Goal: Task Accomplishment & Management: Use online tool/utility

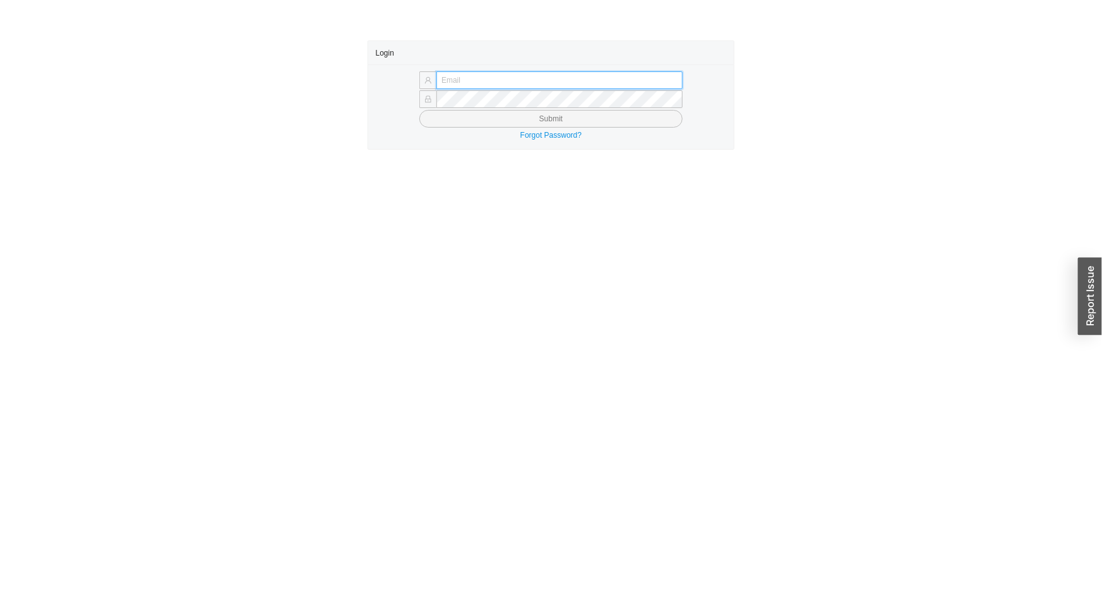
type input "[EMAIL_ADDRESS][DOMAIN_NAME]"
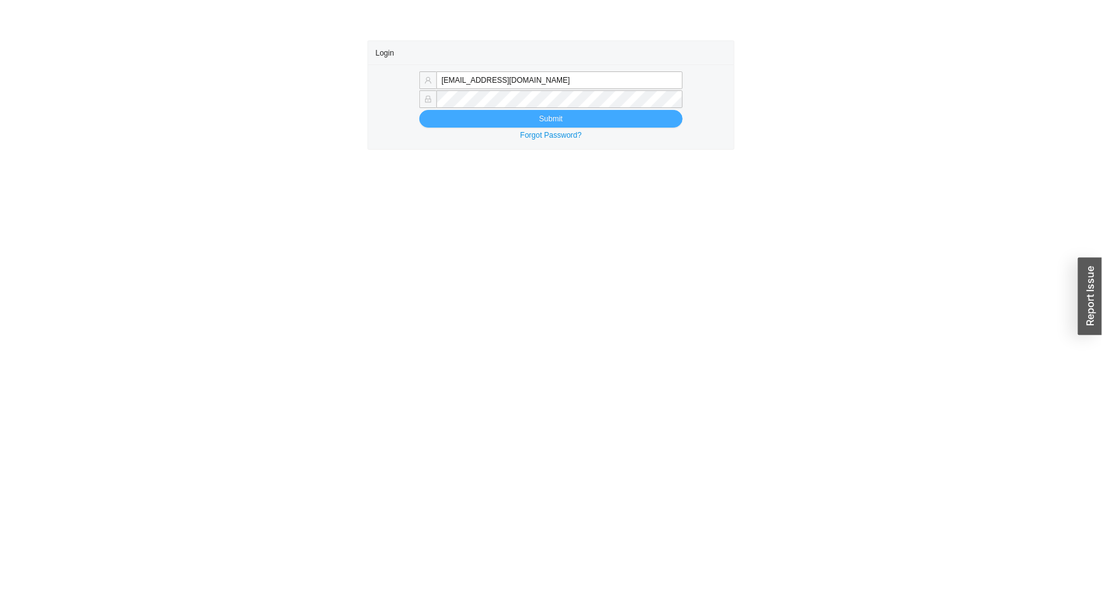
click at [499, 121] on button "Submit" at bounding box center [550, 119] width 263 height 18
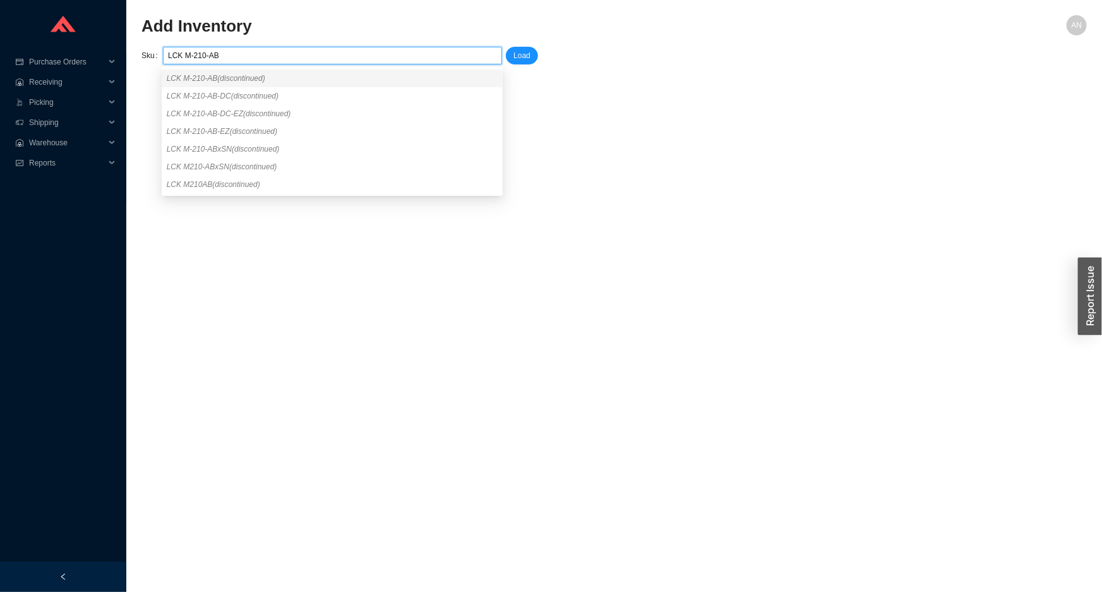
click at [204, 78] on span "LCK M-210-AB (discontinued)" at bounding box center [216, 78] width 99 height 9
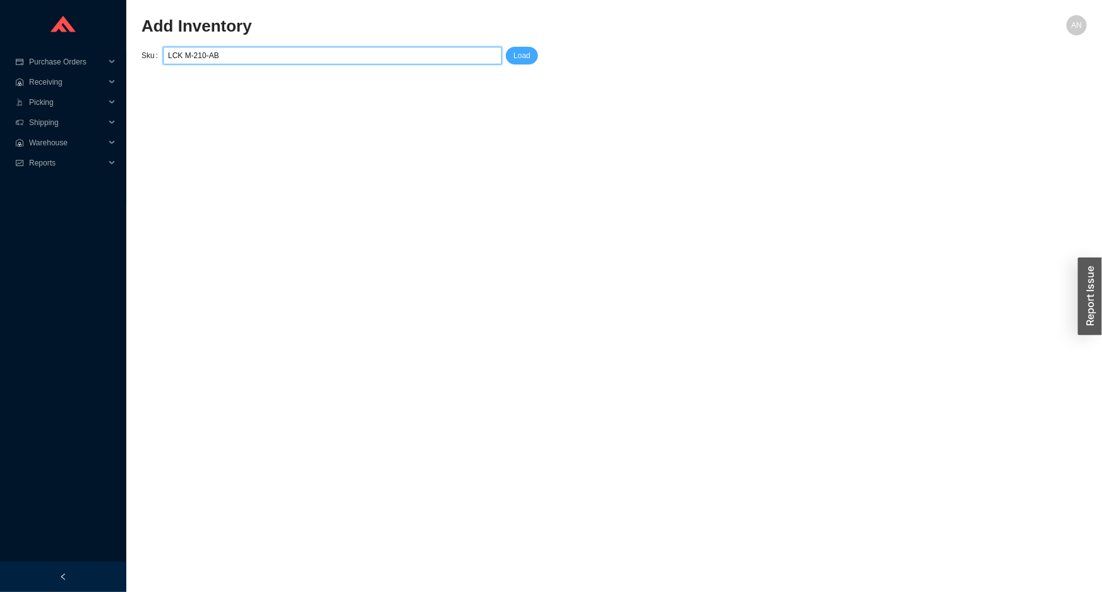
type input "LCK M-210-AB"
click at [519, 60] on span "Load" at bounding box center [521, 55] width 17 height 13
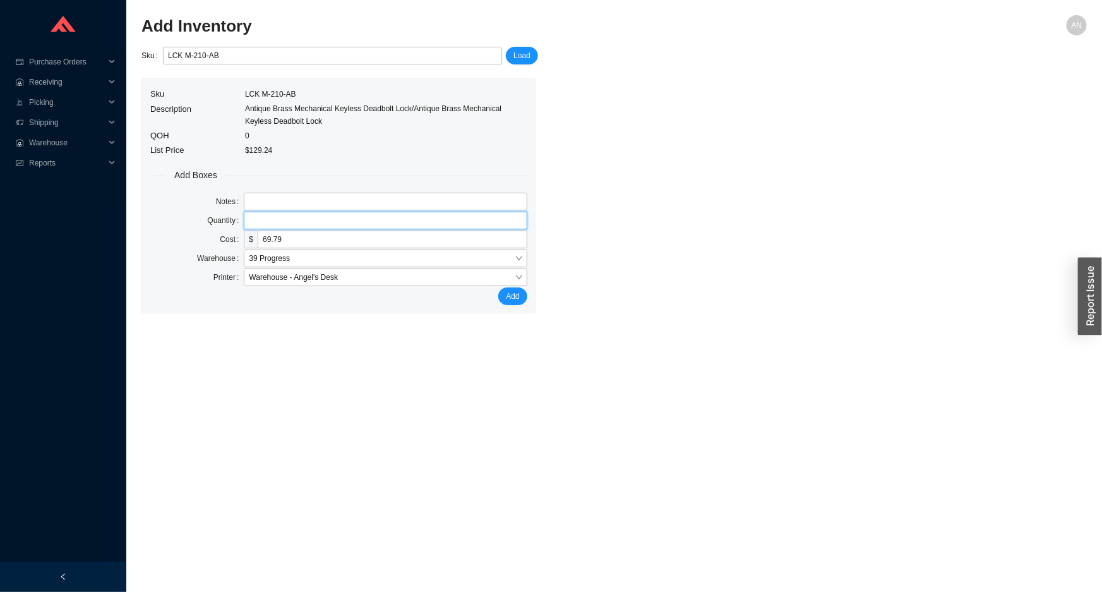
click at [258, 218] on input "tel" at bounding box center [385, 221] width 283 height 18
type input "1"
click at [498, 287] on button "Add" at bounding box center [512, 296] width 28 height 18
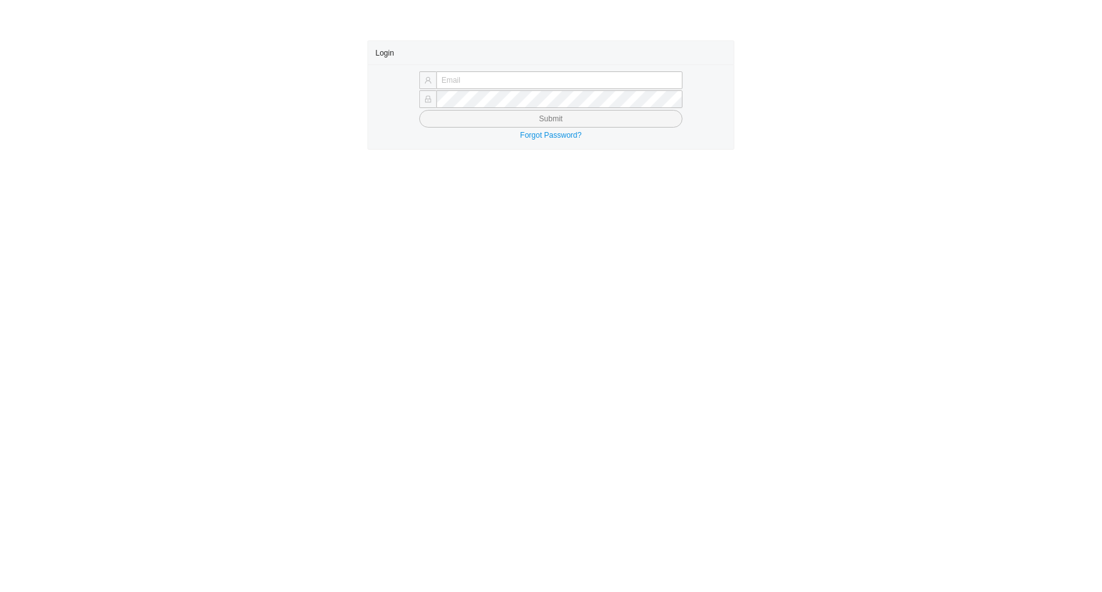
type input "angel@asbathnj.com"
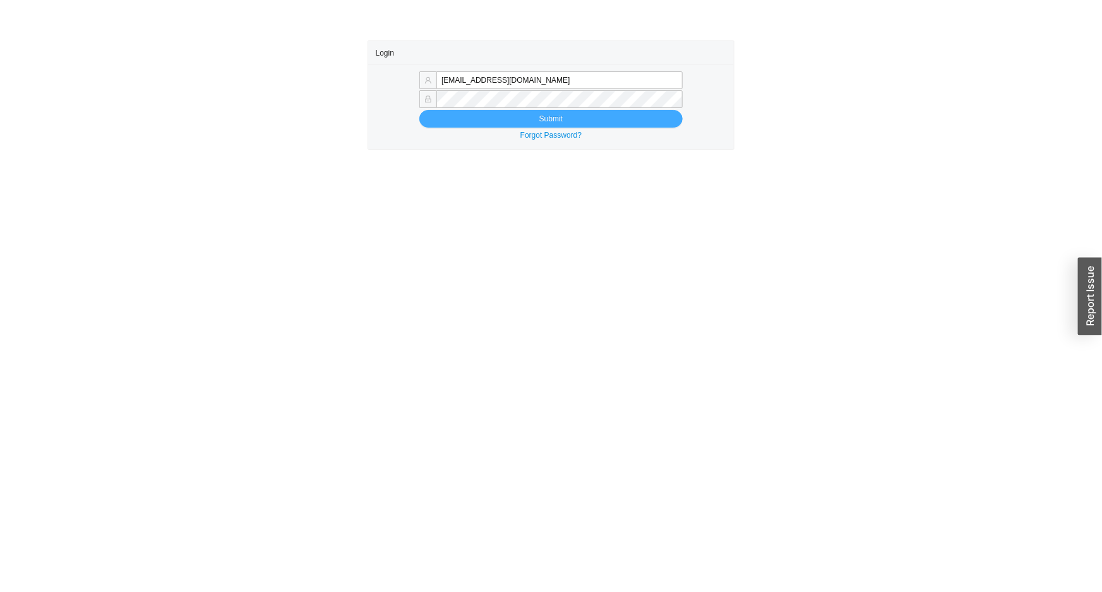
click at [499, 118] on button "Submit" at bounding box center [550, 119] width 263 height 18
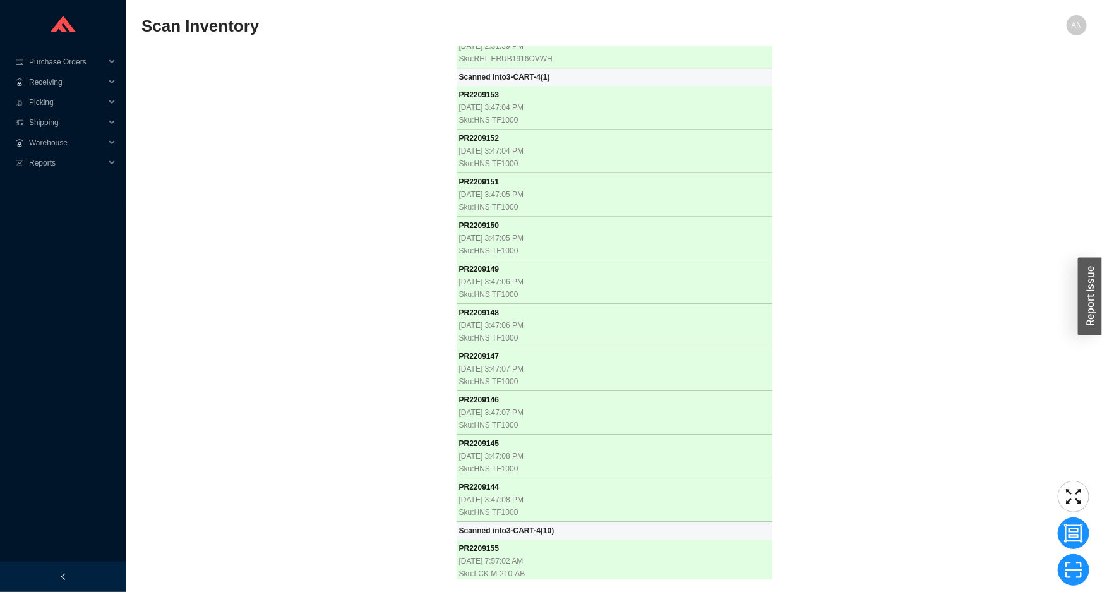
click at [310, 151] on div "PR 2208075 8/26/2025, 8:08:08 AM Sku: GBR 111.798.00.1 Scanned into 3-CART-4 ( …" at bounding box center [613, 313] width 945 height 532
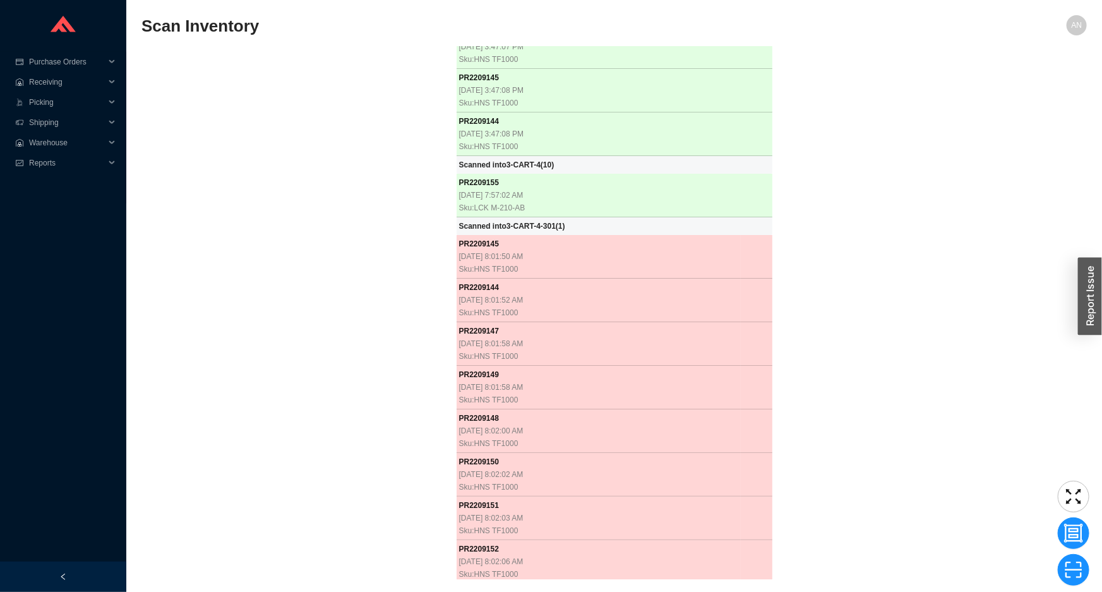
scroll to position [19314, 0]
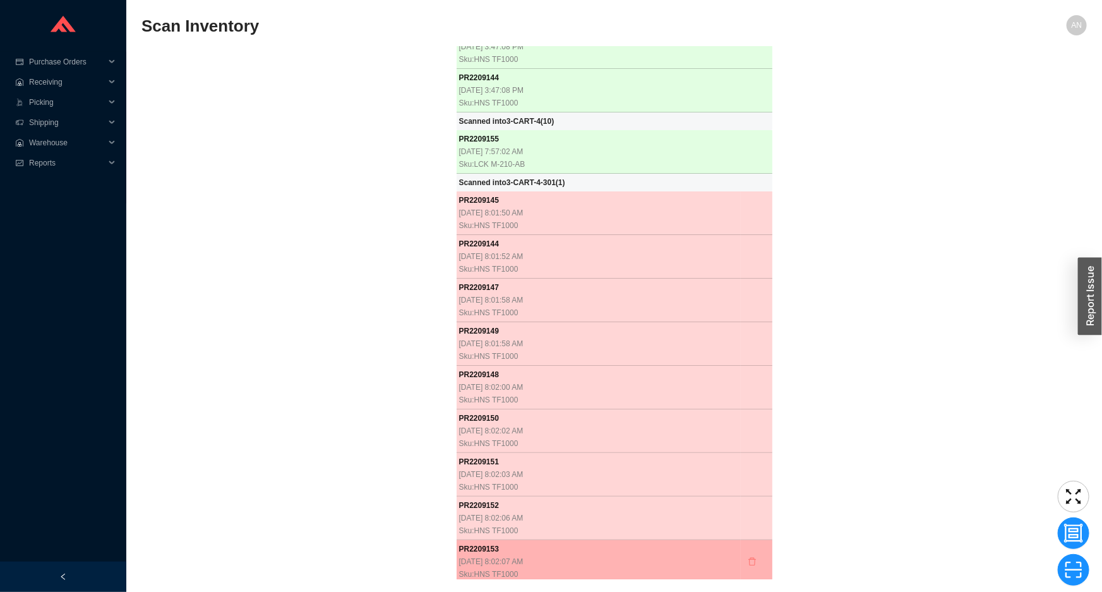
click at [748, 557] on icon "delete" at bounding box center [752, 561] width 9 height 9
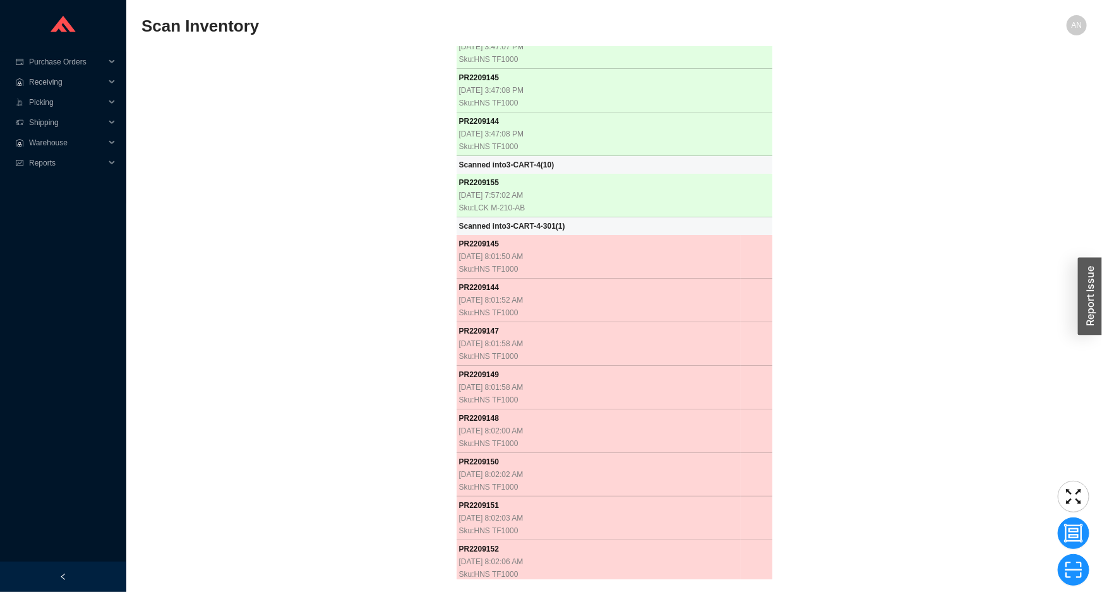
click at [748, 558] on icon "delete" at bounding box center [752, 562] width 8 height 8
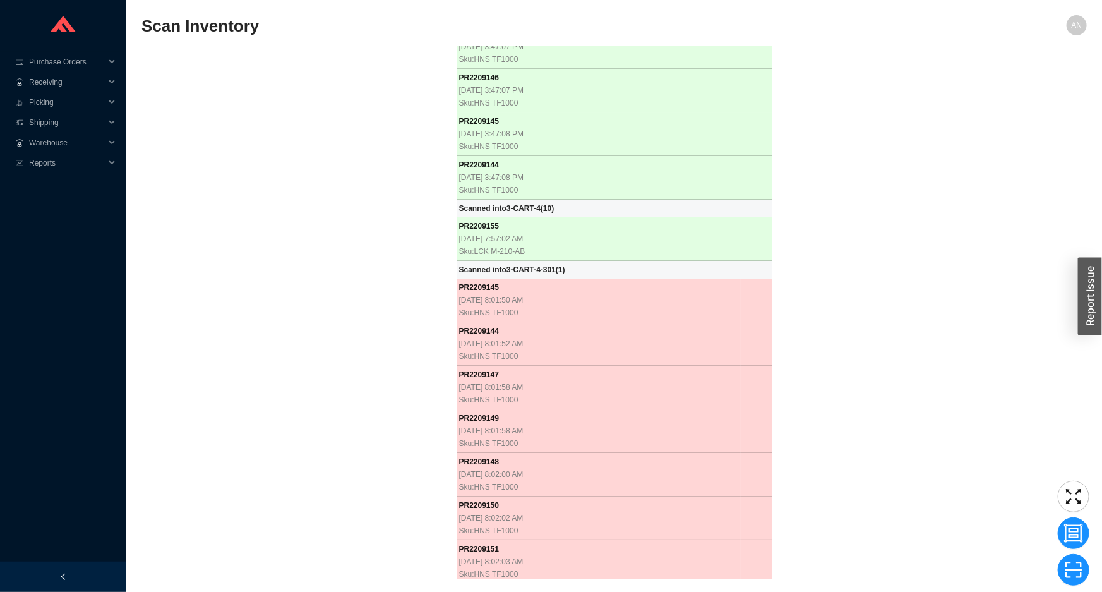
click at [748, 558] on icon "delete" at bounding box center [752, 562] width 8 height 8
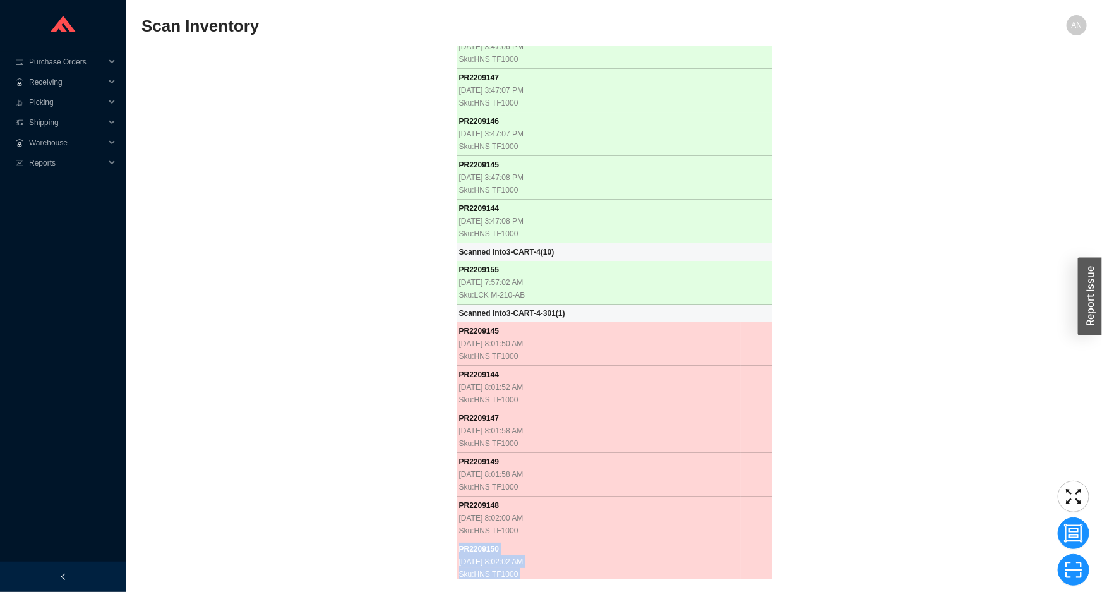
click at [742, 540] on td at bounding box center [757, 562] width 32 height 44
click at [748, 557] on icon "delete" at bounding box center [752, 561] width 9 height 9
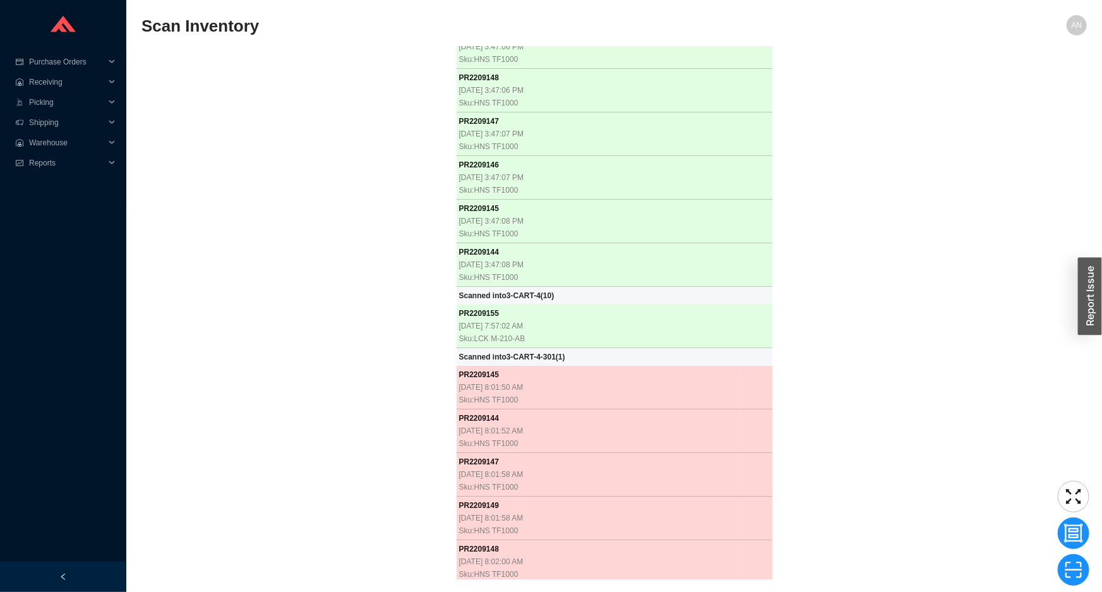
click at [748, 558] on icon "delete" at bounding box center [752, 562] width 8 height 8
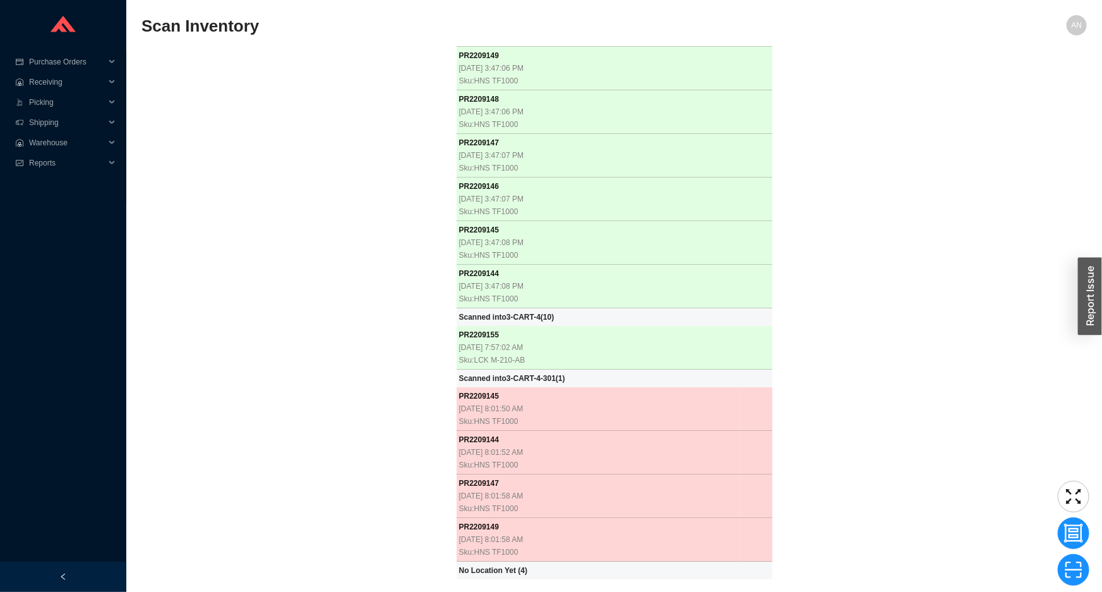
click at [748, 535] on icon "delete" at bounding box center [752, 539] width 9 height 9
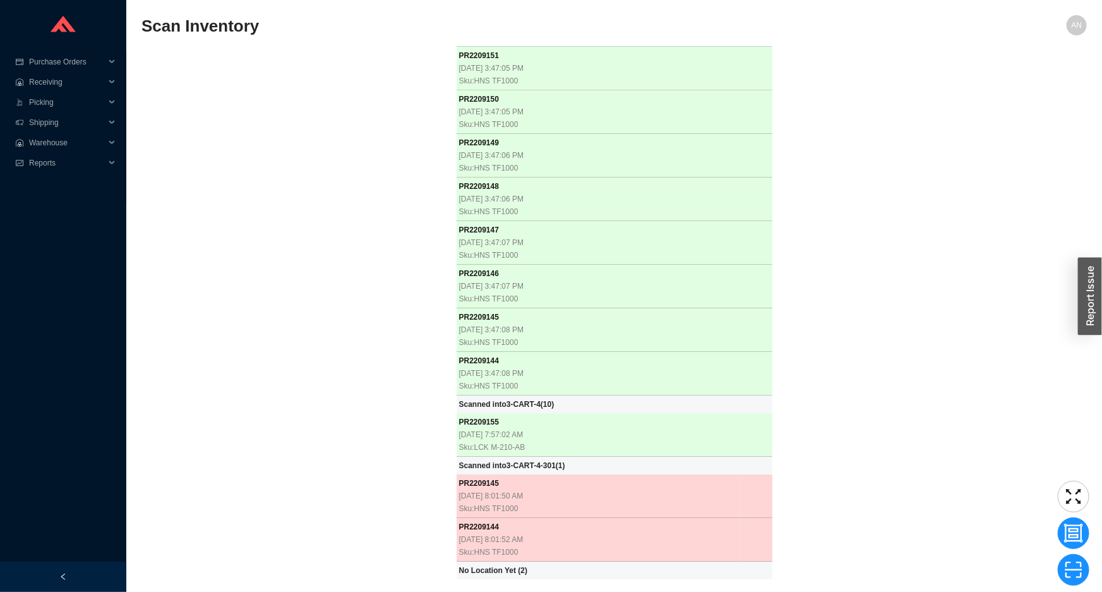
click at [748, 535] on icon "delete" at bounding box center [752, 539] width 9 height 9
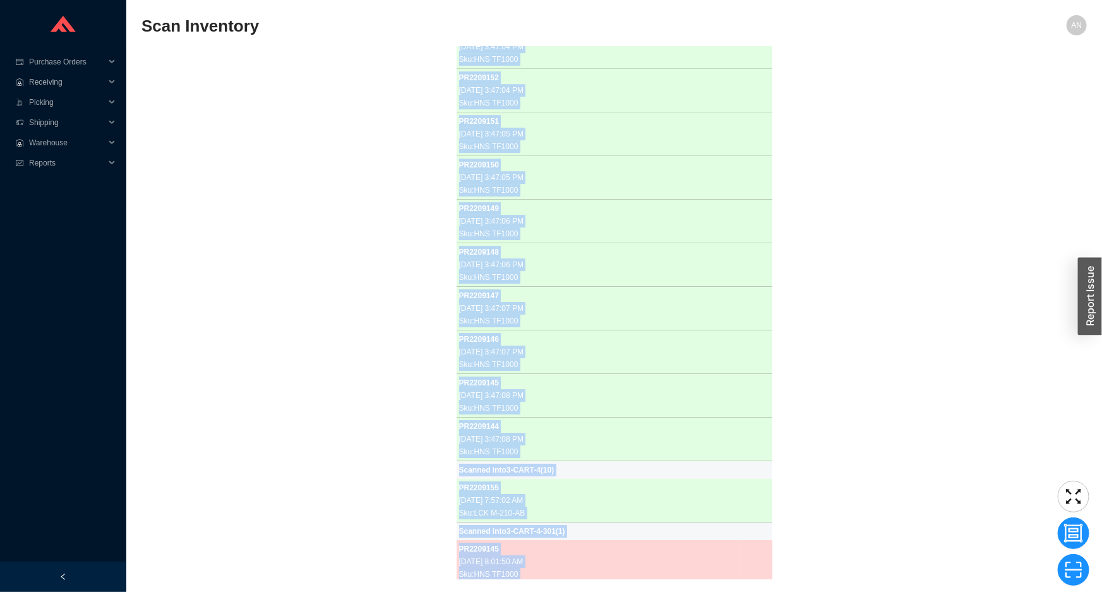
click at [741, 540] on td at bounding box center [757, 562] width 32 height 44
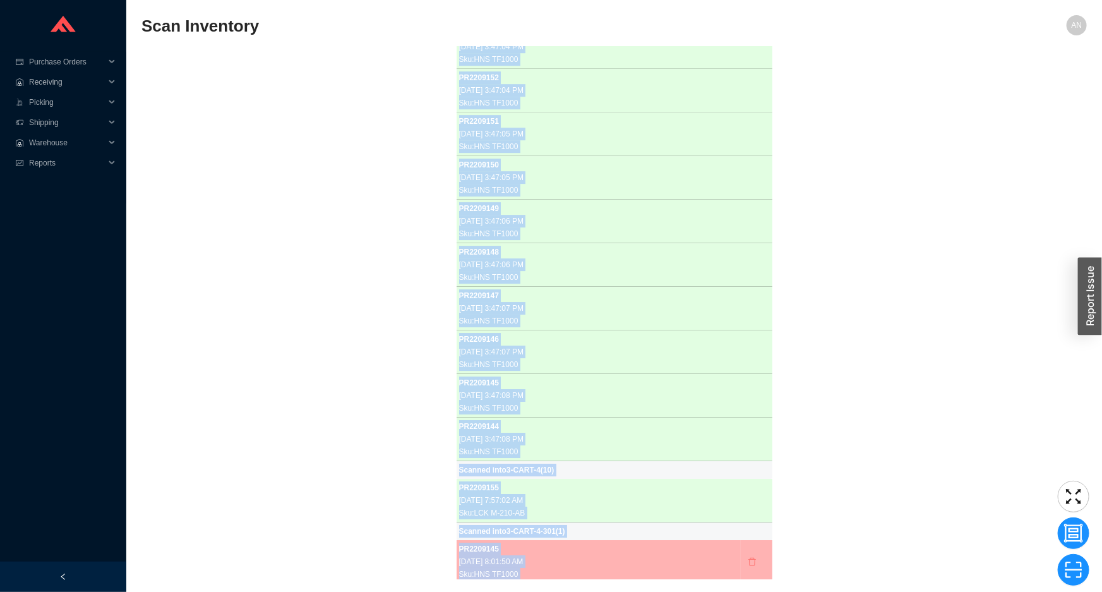
click at [743, 553] on button "button" at bounding box center [752, 562] width 18 height 18
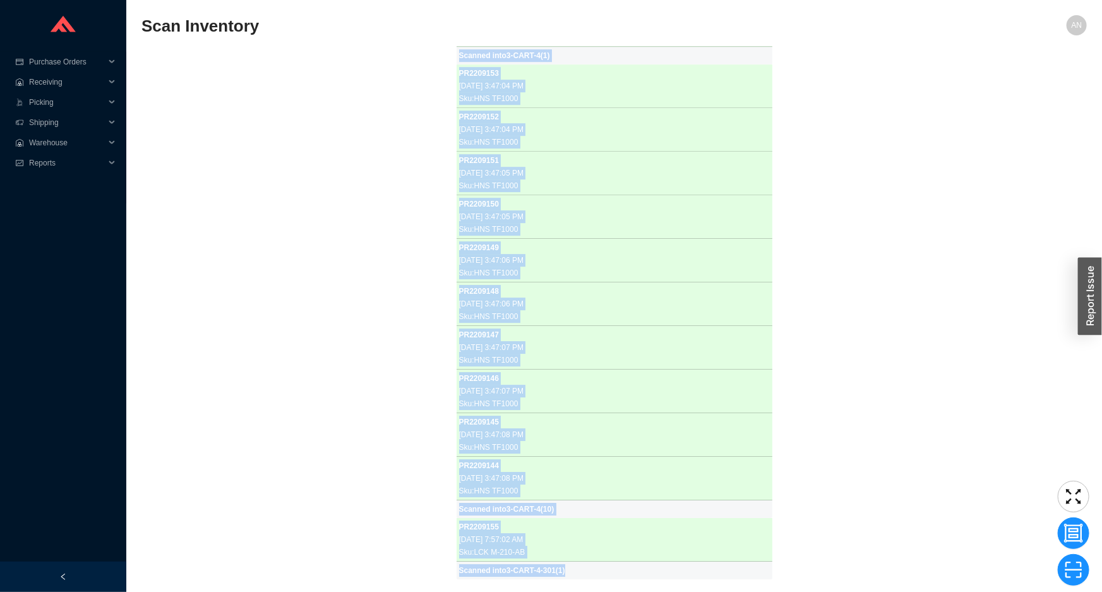
scroll to position [18905, 0]
